Goal: Navigation & Orientation: Find specific page/section

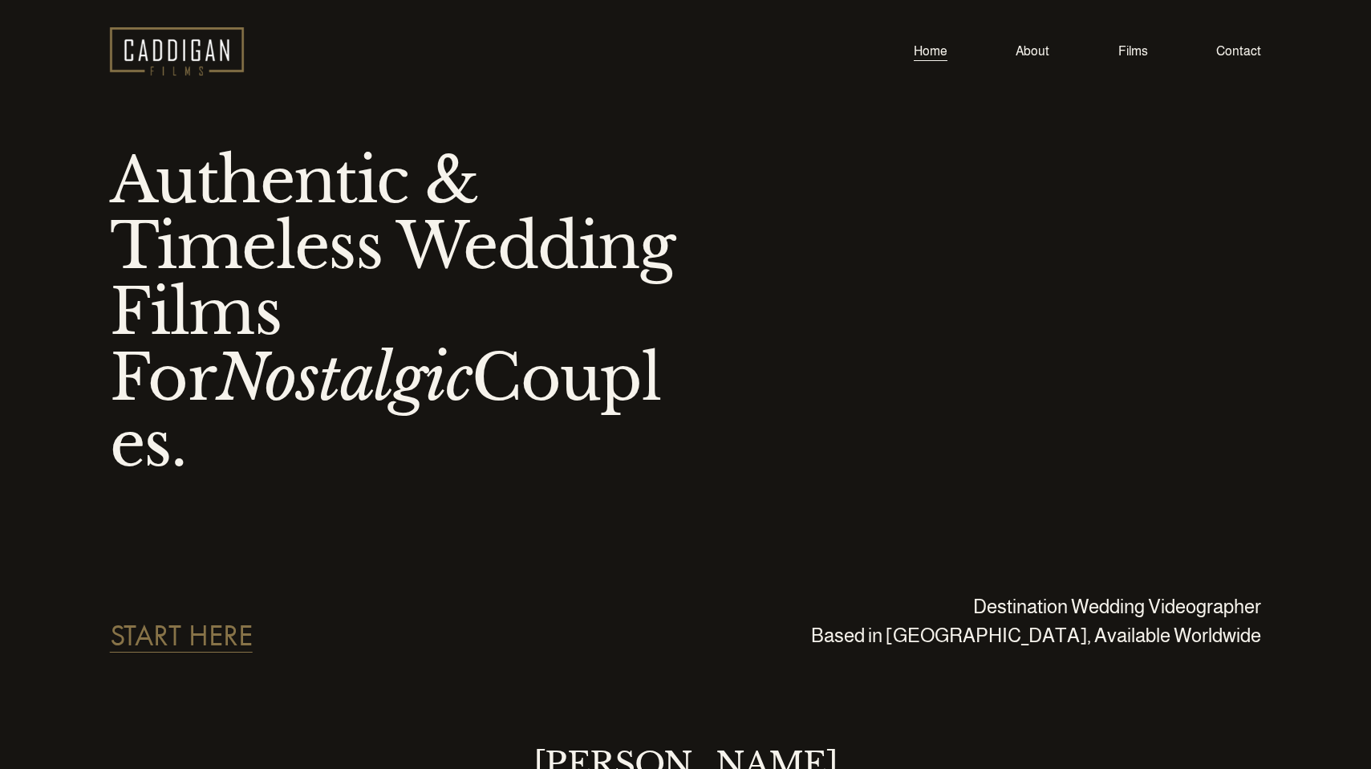
click at [1134, 43] on link "Films" at bounding box center [1134, 52] width 30 height 22
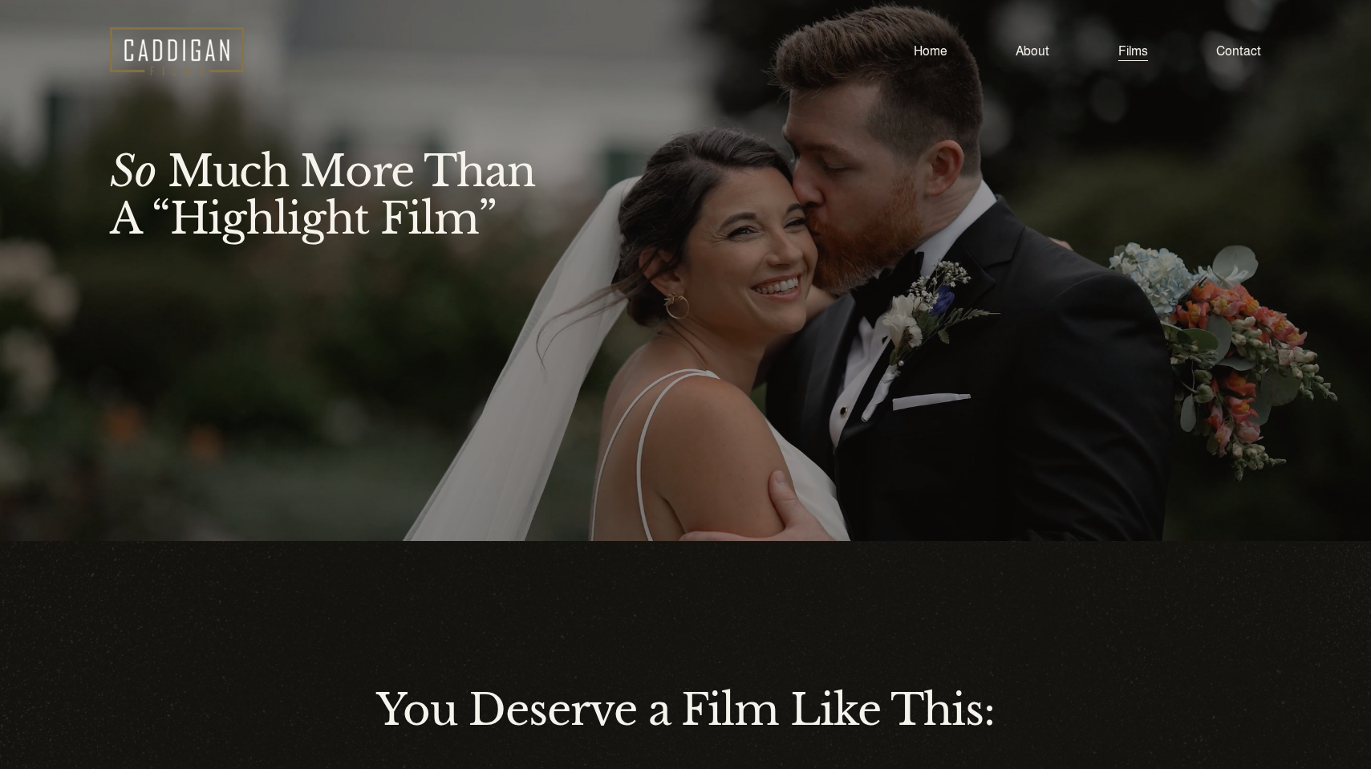
click at [910, 48] on div "Home About Films Contact" at bounding box center [766, 52] width 990 height 22
click at [926, 51] on link "Home" at bounding box center [931, 52] width 34 height 22
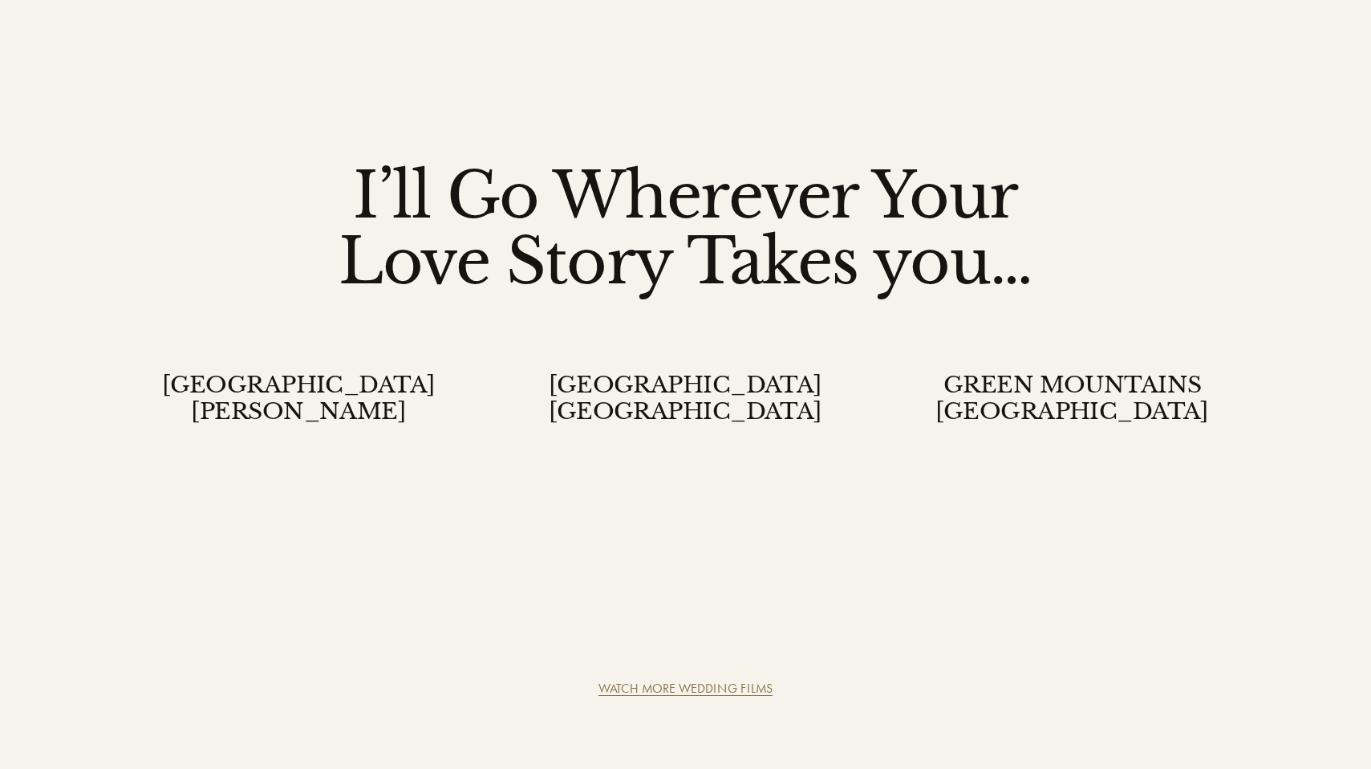
scroll to position [4260, 0]
